Goal: Transaction & Acquisition: Obtain resource

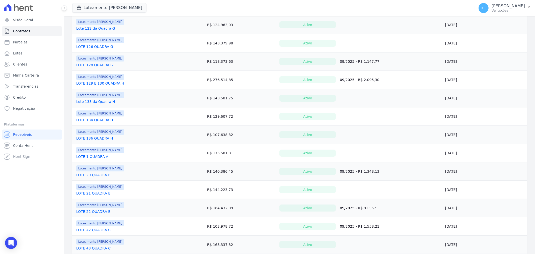
scroll to position [167, 0]
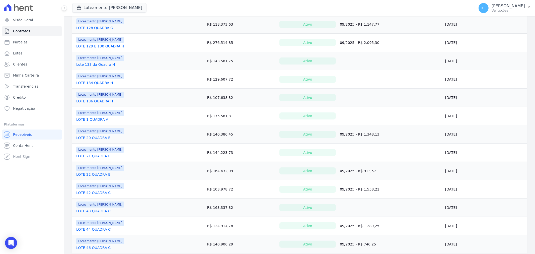
click at [93, 212] on link "LOTE 43 QUADRA C" at bounding box center [93, 210] width 34 height 5
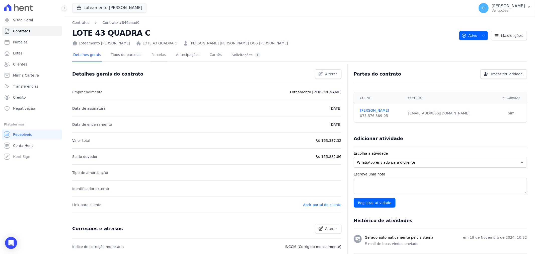
click at [150, 56] on link "Parcelas" at bounding box center [158, 55] width 17 height 13
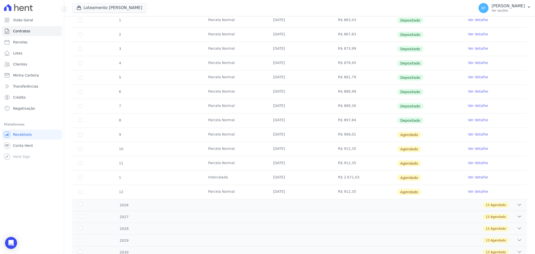
scroll to position [111, 0]
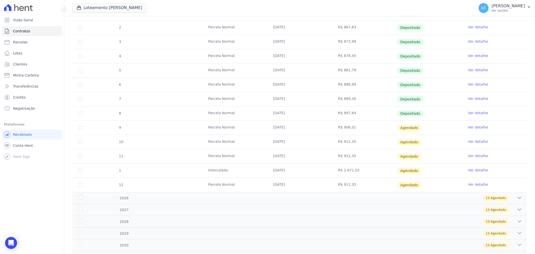
click at [264, 194] on div "1 [GEOGRAPHIC_DATA] [DATE] R$ 863,43 Depositado Ver detalhe 2 [GEOGRAPHIC_DATA]…" at bounding box center [299, 99] width 471 height 190
click at [266, 200] on div "13 Agendado" at bounding box center [322, 198] width 400 height 6
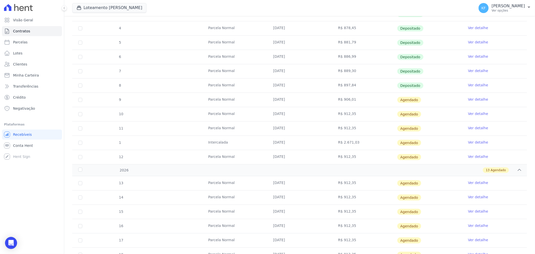
scroll to position [0, 0]
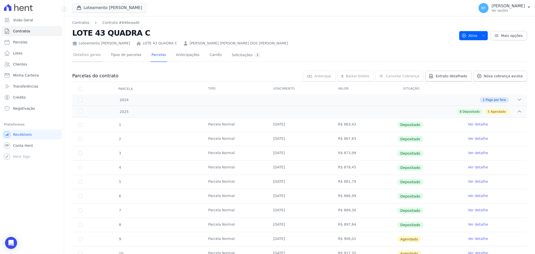
click at [89, 52] on link "Detalhes gerais" at bounding box center [87, 55] width 30 height 13
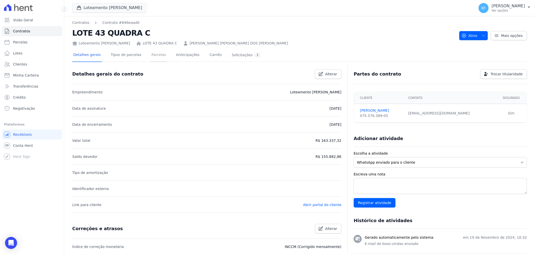
click at [152, 55] on link "Parcelas" at bounding box center [158, 55] width 17 height 13
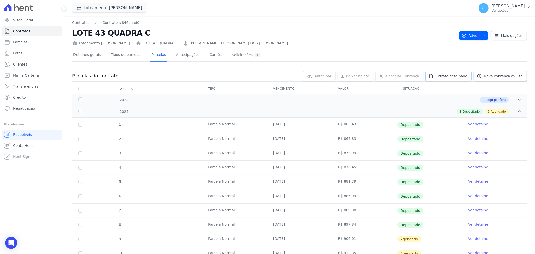
click at [457, 74] on span "Extrato detalhado" at bounding box center [452, 75] width 32 height 5
click at [512, 76] on span "Exportar PDF" at bounding box center [518, 76] width 26 height 5
